Goal: Check status: Check status

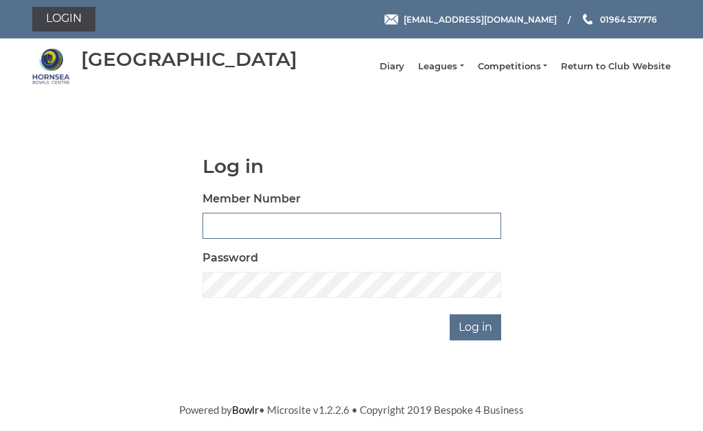
click at [298, 237] on input "Member Number" at bounding box center [352, 226] width 299 height 26
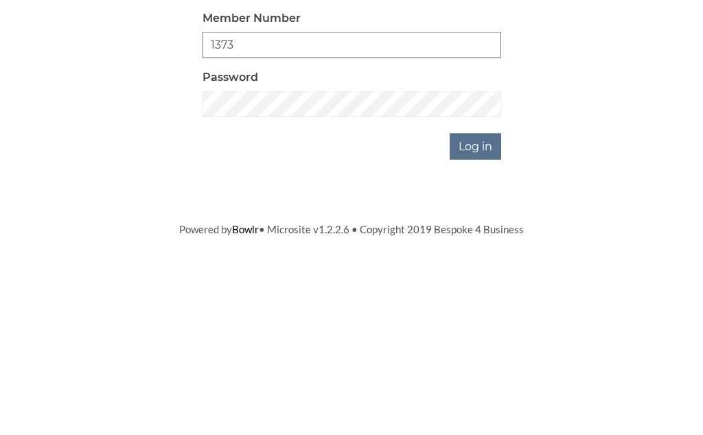
type input "1373"
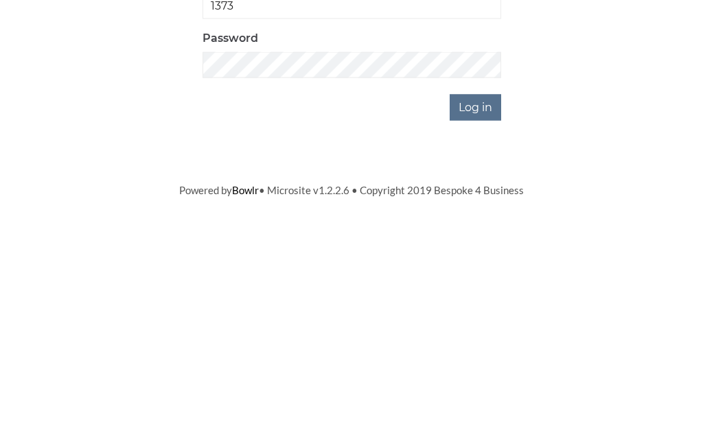
click at [485, 314] on input "Log in" at bounding box center [475, 327] width 51 height 26
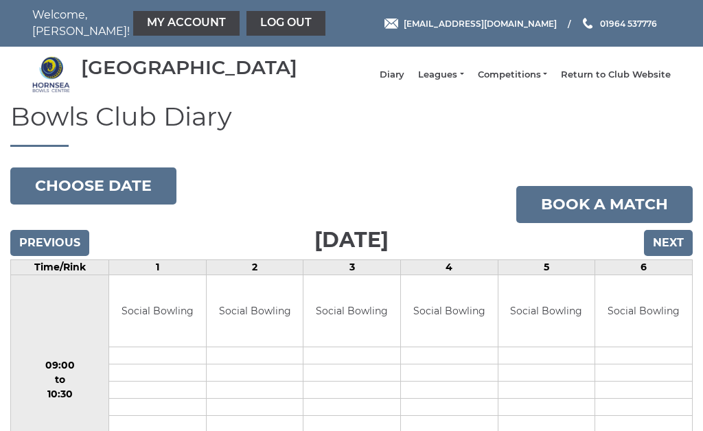
click at [463, 81] on link "Leagues" at bounding box center [440, 75] width 45 height 12
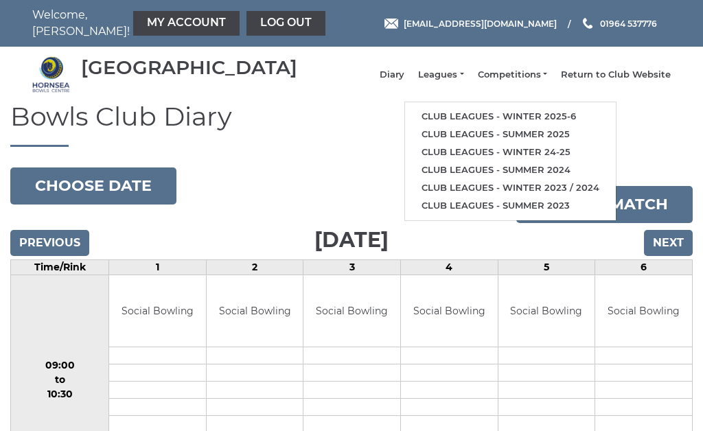
click at [498, 122] on link "Club leagues - Winter 2025-6" at bounding box center [510, 117] width 211 height 18
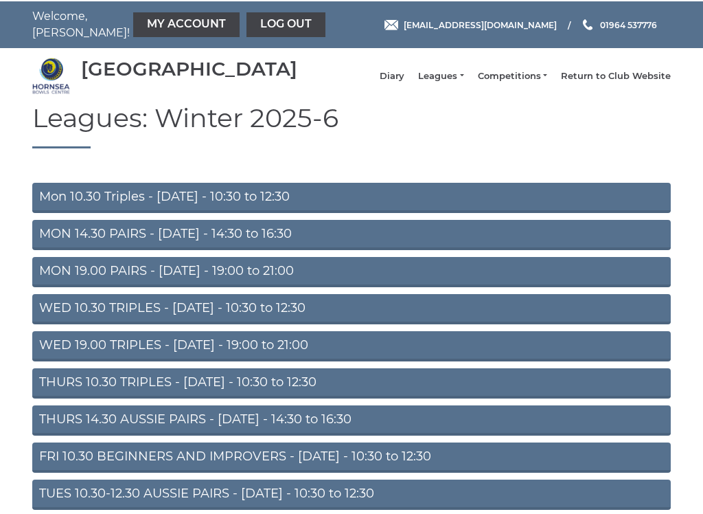
scroll to position [15, 0]
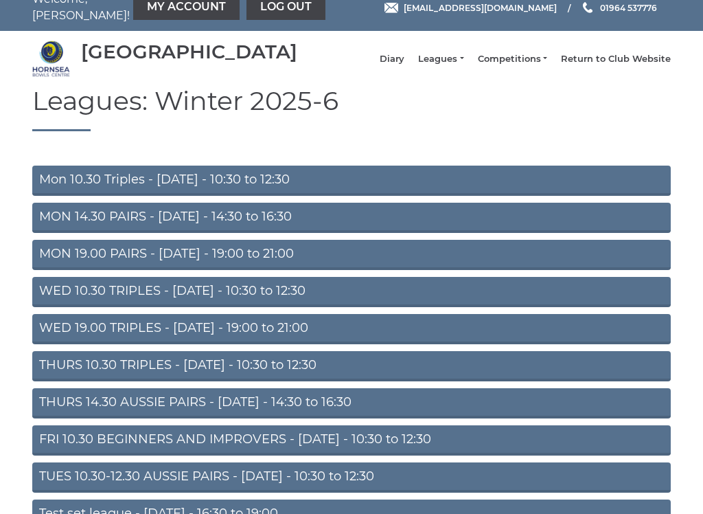
click at [159, 196] on link "Mon 10.30 Triples - Monday - 10:30 to 12:30" at bounding box center [351, 181] width 638 height 30
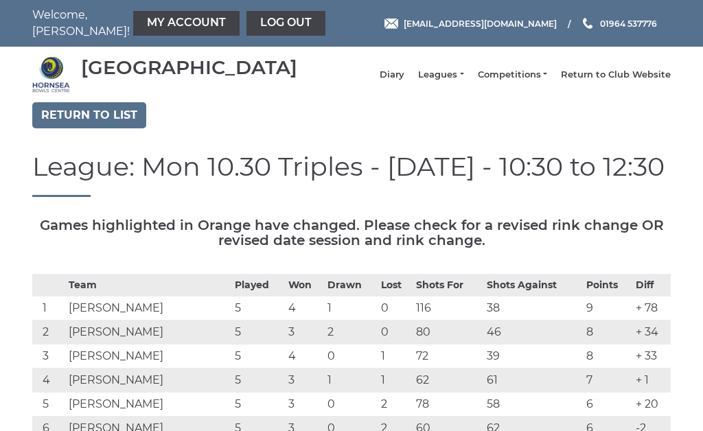
click at [246, 27] on link "Log out" at bounding box center [285, 23] width 79 height 25
